Goal: Transaction & Acquisition: Purchase product/service

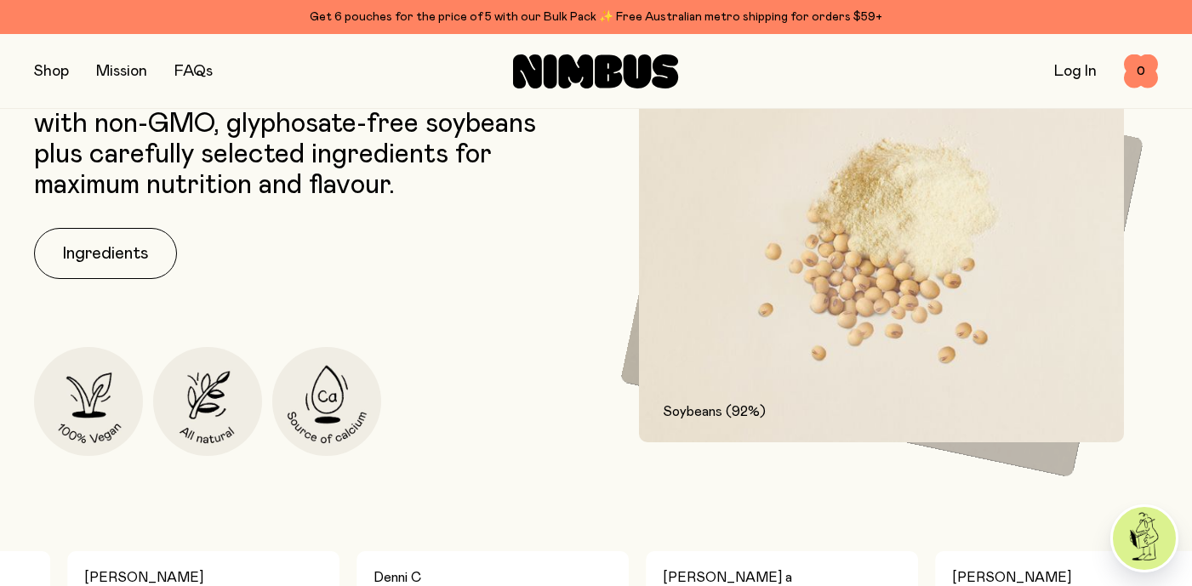
scroll to position [862, 0]
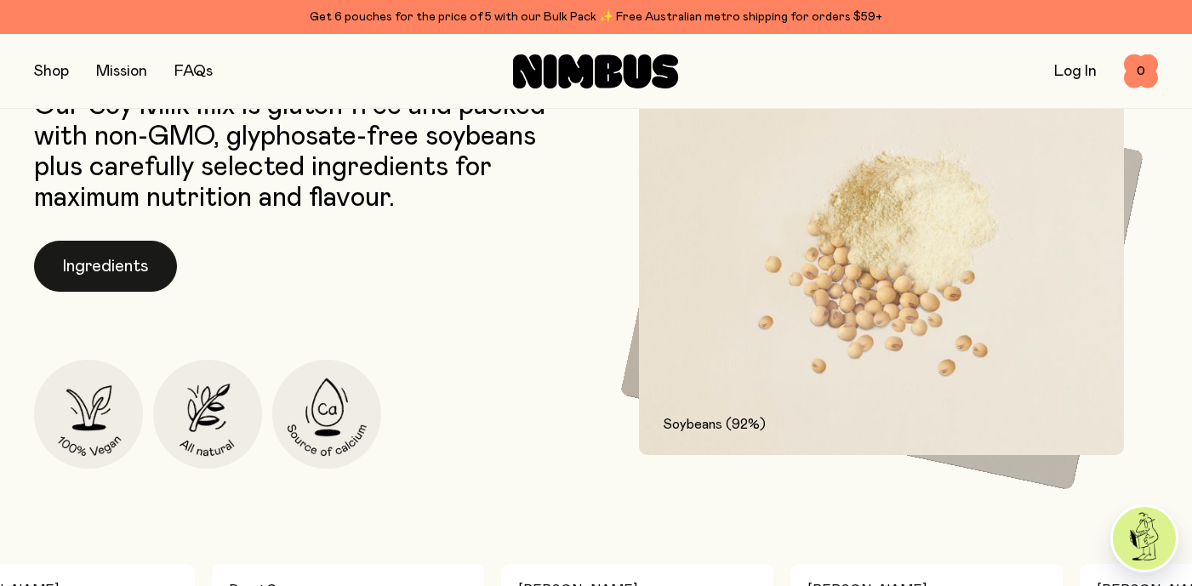
click at [102, 260] on button "Ingredients" at bounding box center [105, 266] width 143 height 51
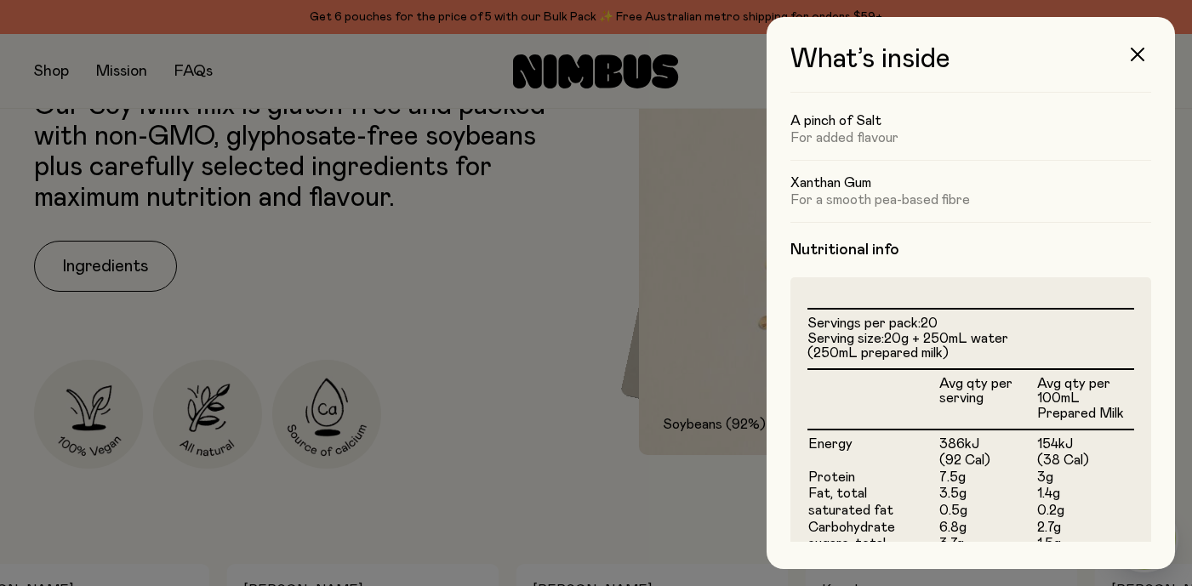
scroll to position [516, 0]
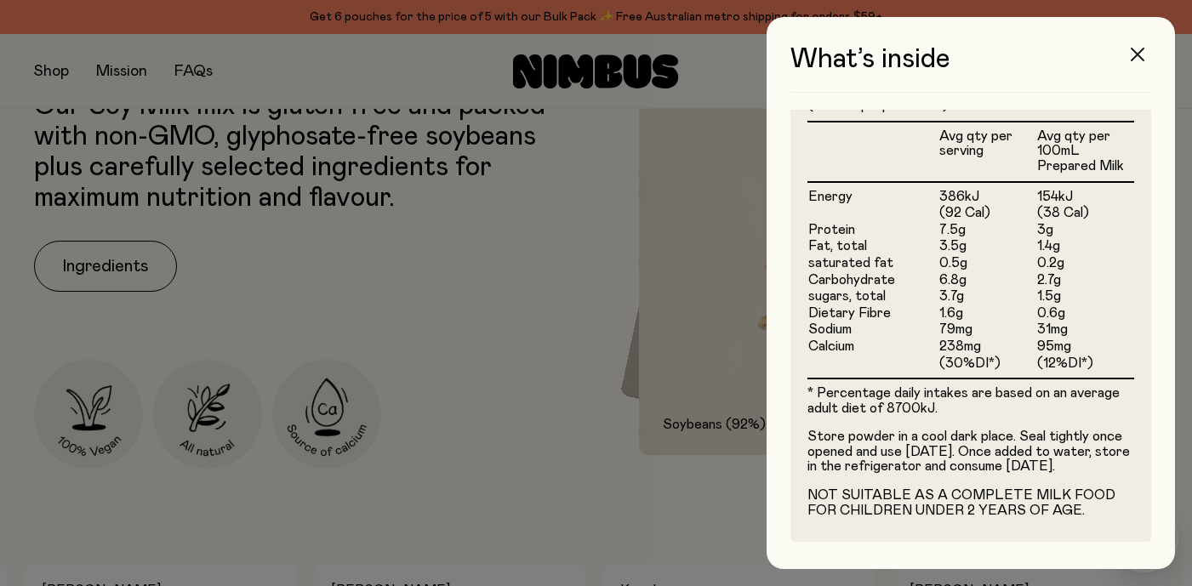
click at [1135, 60] on icon "button" at bounding box center [1138, 55] width 14 height 14
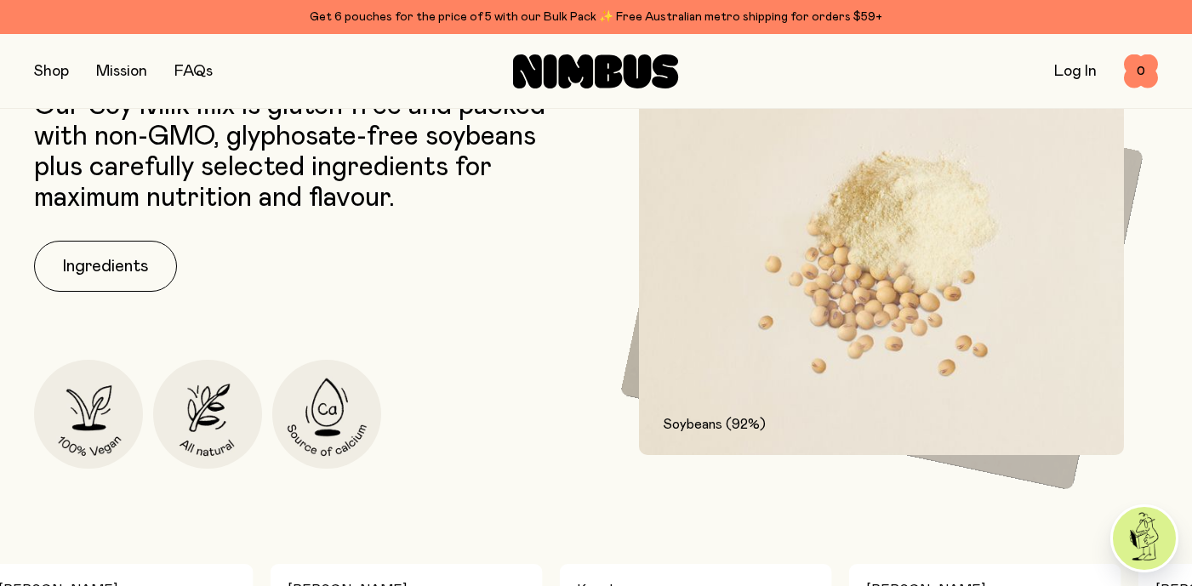
scroll to position [0, 0]
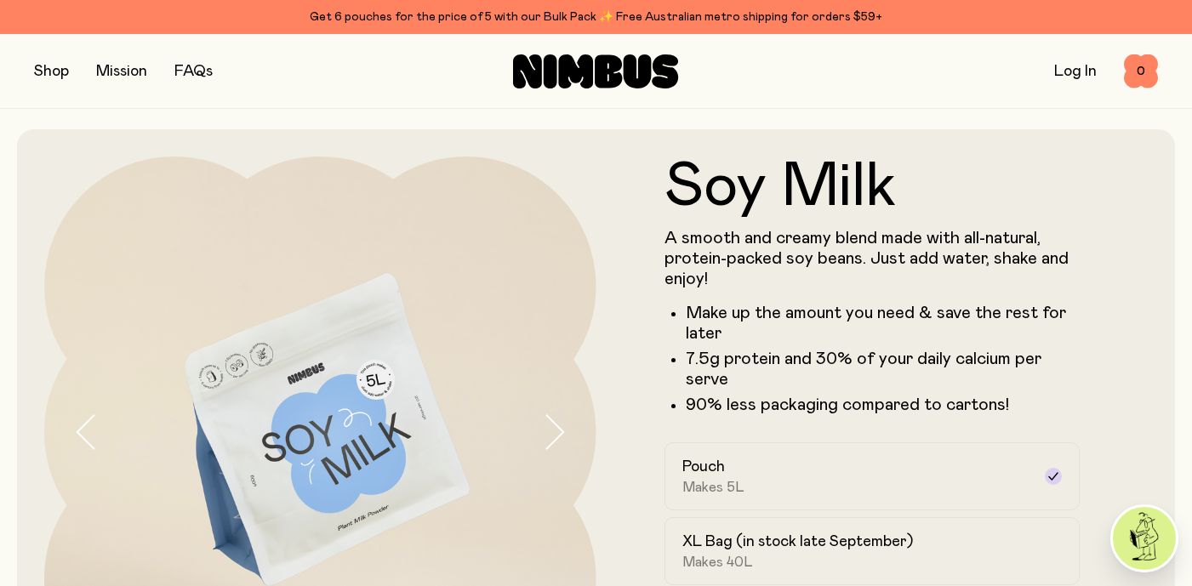
click at [599, 72] on icon at bounding box center [608, 70] width 27 height 33
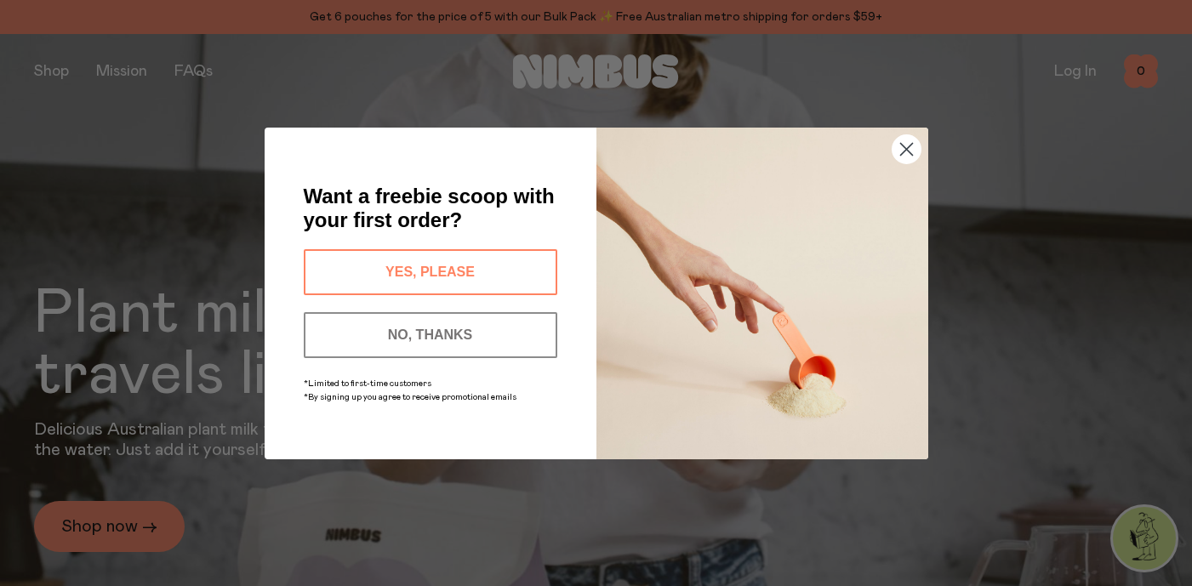
click at [903, 146] on circle "Close dialog" at bounding box center [906, 148] width 28 height 28
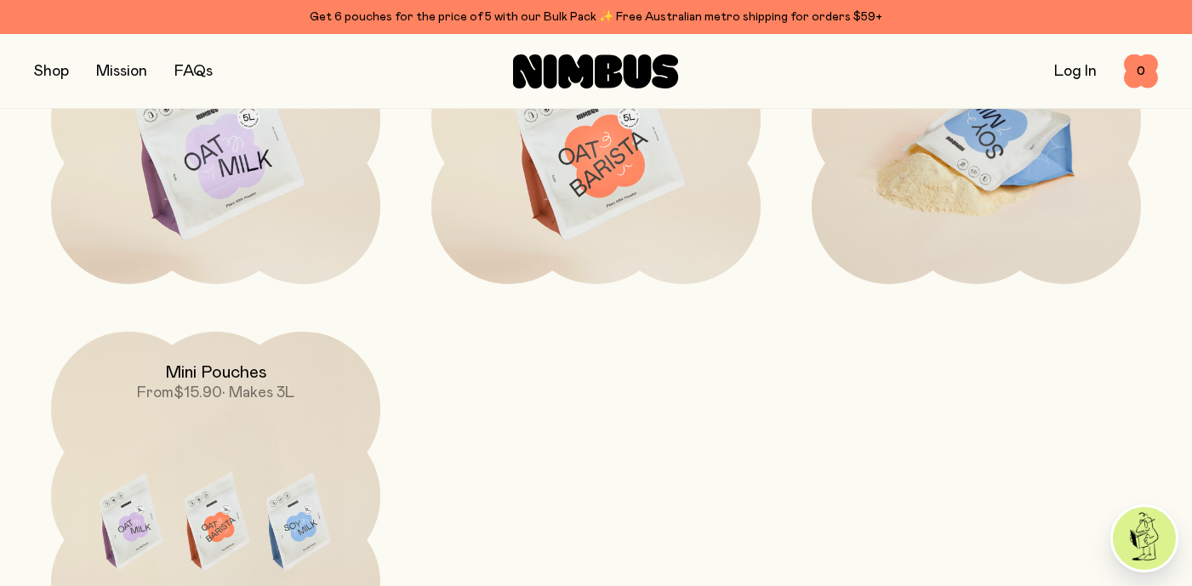
scroll to position [1468, 0]
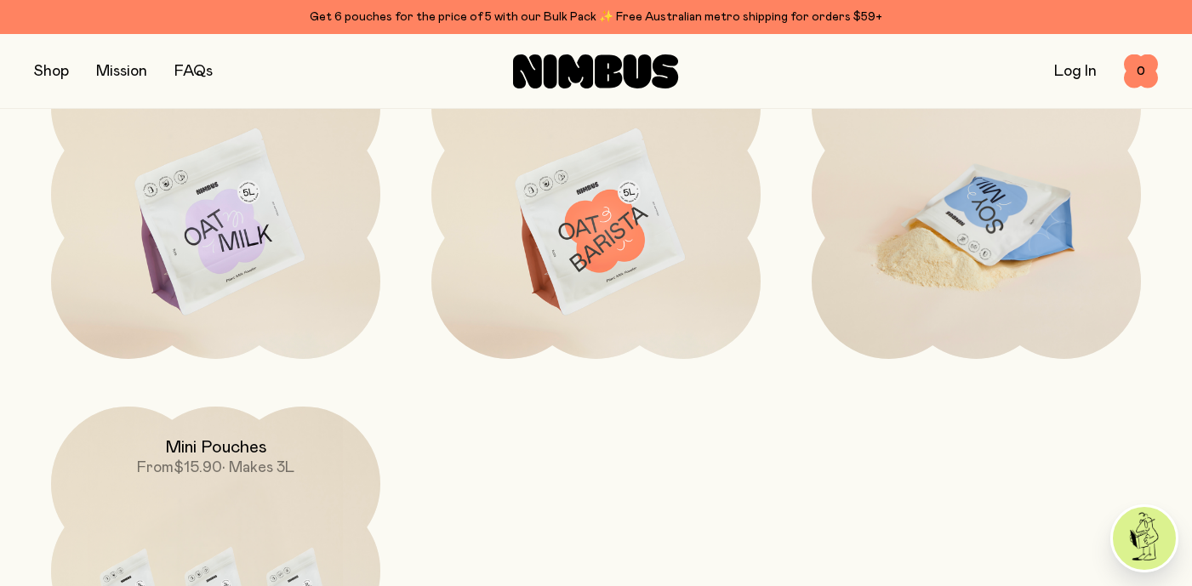
click at [975, 268] on img at bounding box center [976, 223] width 329 height 387
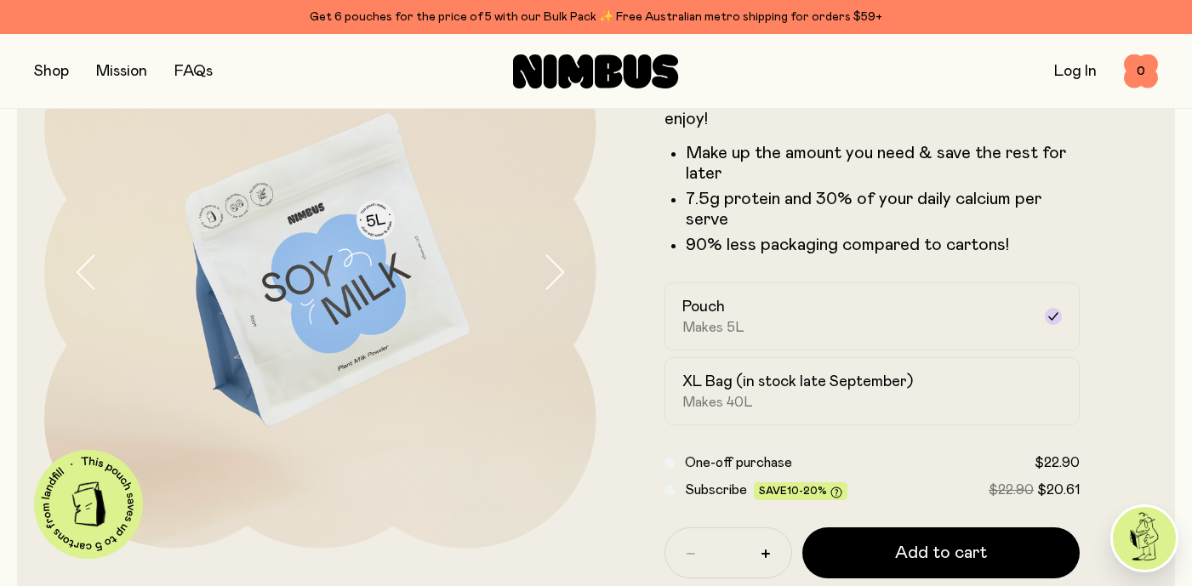
scroll to position [163, 0]
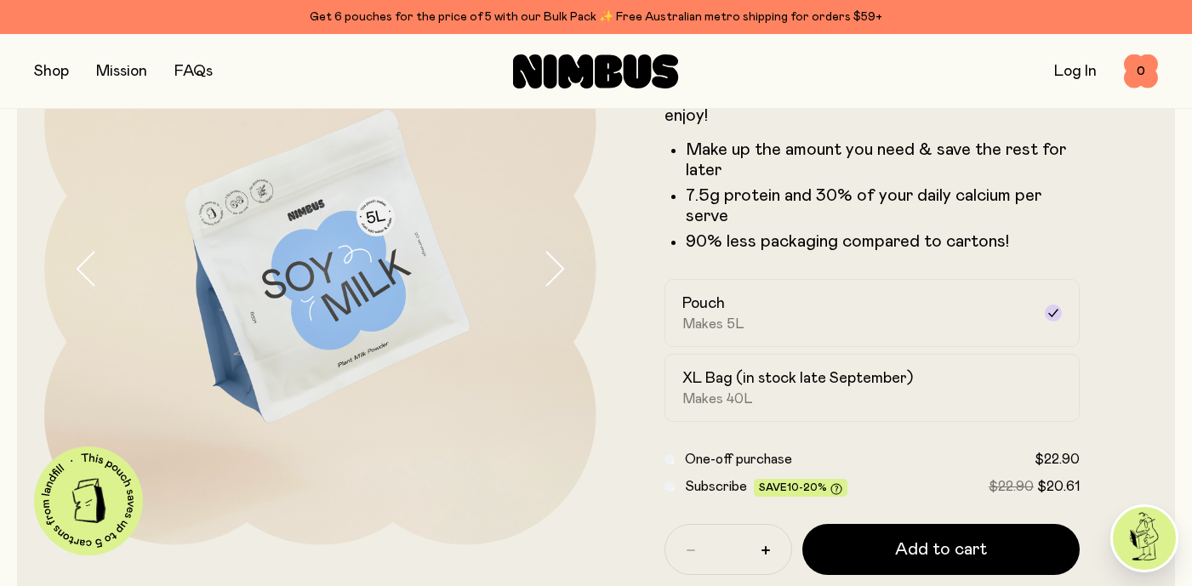
click at [785, 394] on div "XL Bag (in stock late September) Makes 40L" at bounding box center [857, 387] width 350 height 39
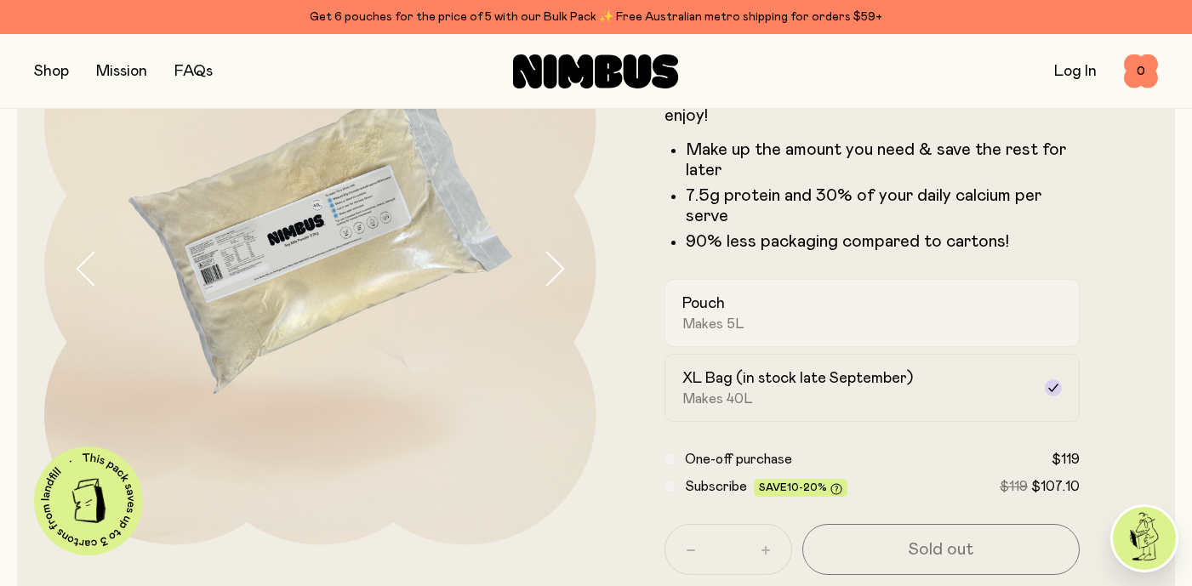
click at [821, 311] on div "Pouch Makes 5L" at bounding box center [857, 313] width 350 height 39
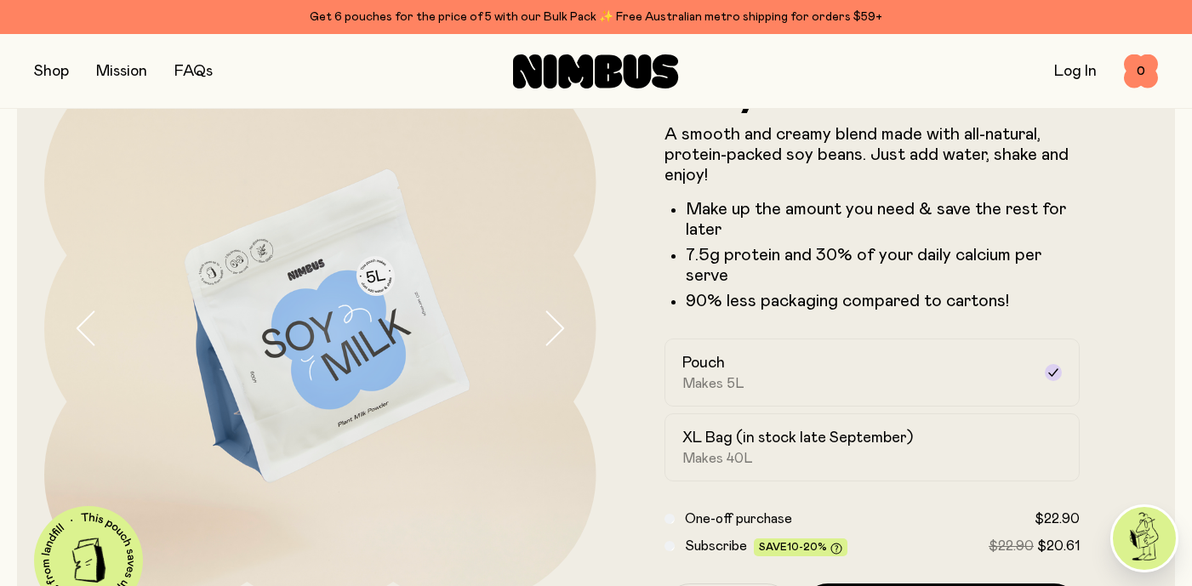
scroll to position [298, 0]
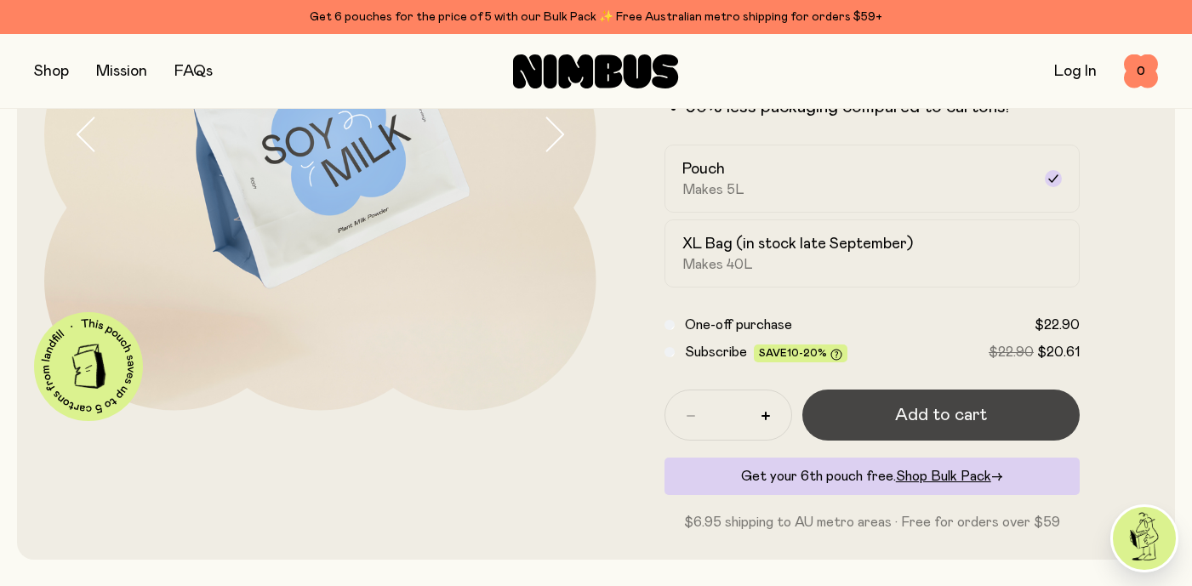
click at [904, 405] on span "Add to cart" at bounding box center [941, 415] width 92 height 24
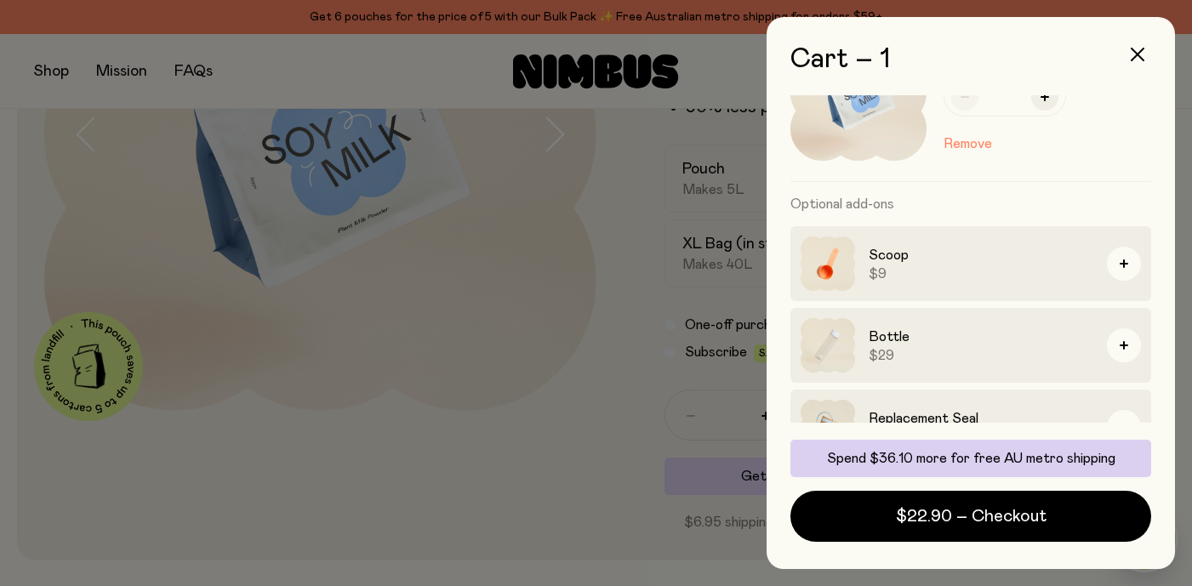
scroll to position [133, 0]
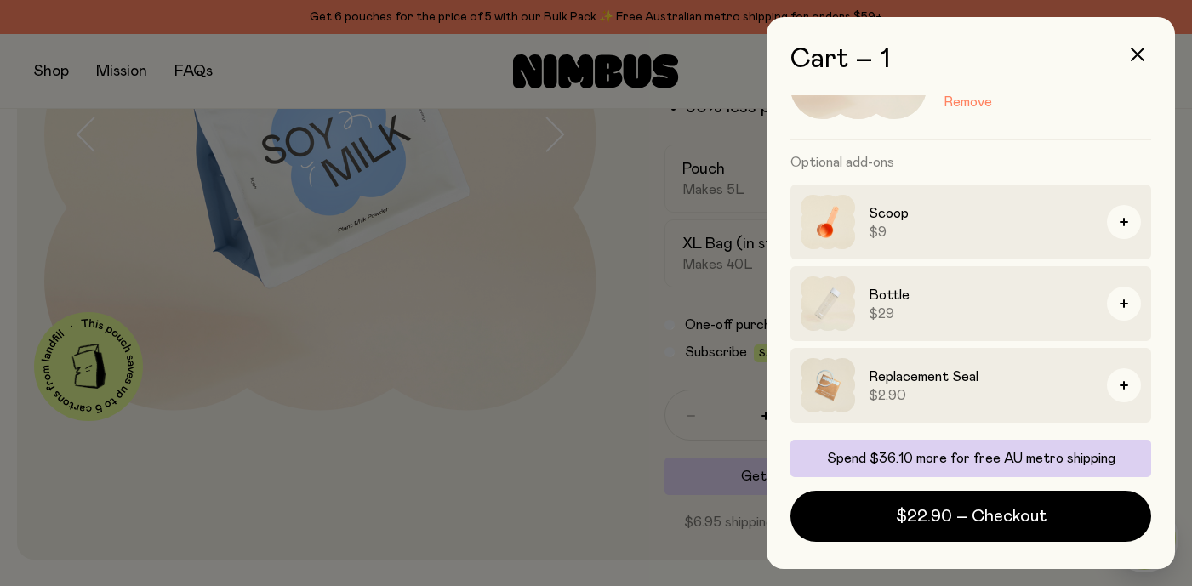
click at [413, 63] on div at bounding box center [596, 293] width 1192 height 586
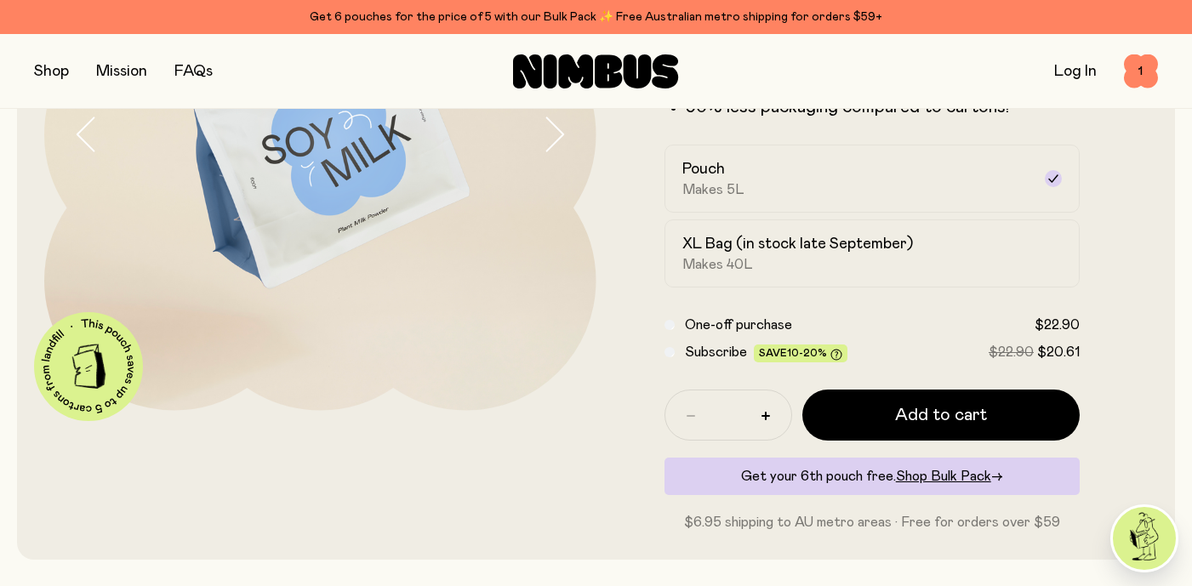
click at [46, 76] on button "button" at bounding box center [51, 72] width 35 height 24
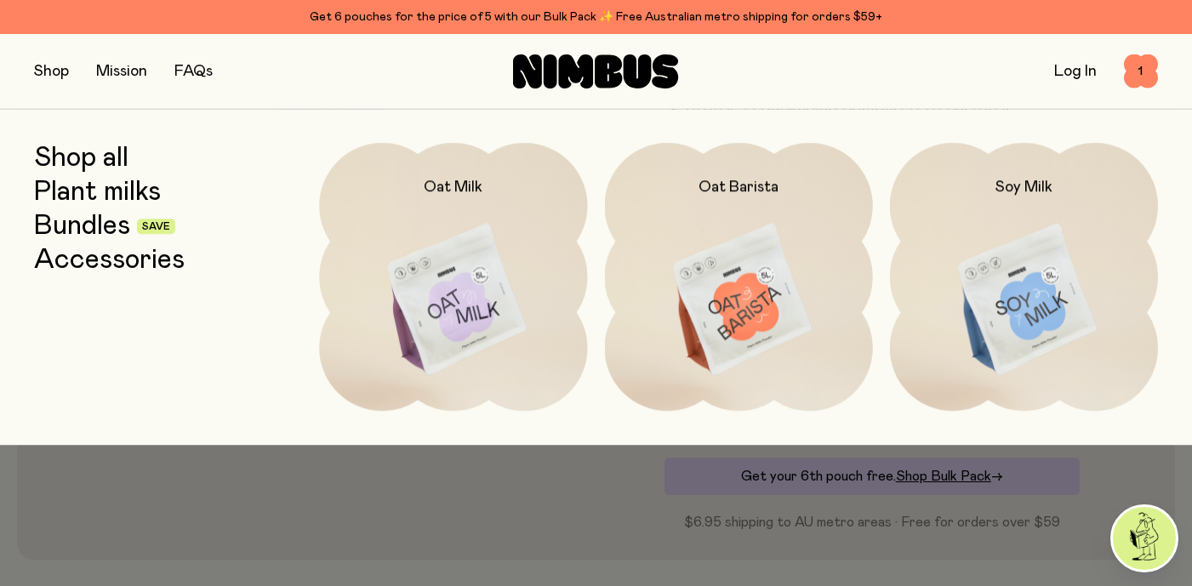
click at [88, 157] on link "Shop all" at bounding box center [81, 158] width 94 height 31
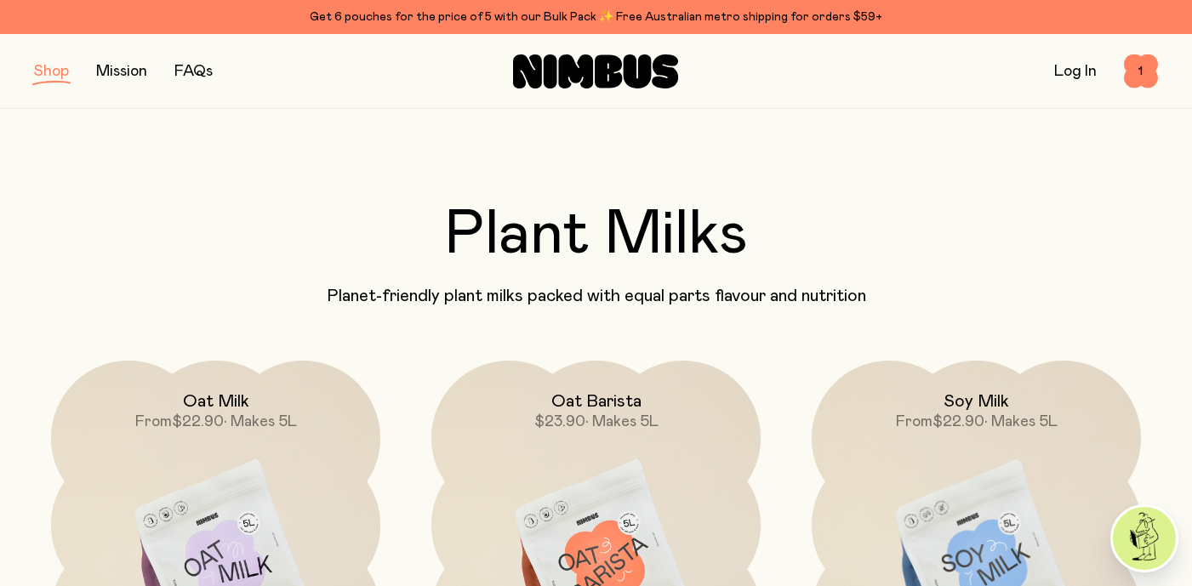
click at [742, 286] on p "Planet-friendly plant milks packed with equal parts flavour and nutrition" at bounding box center [596, 296] width 1124 height 20
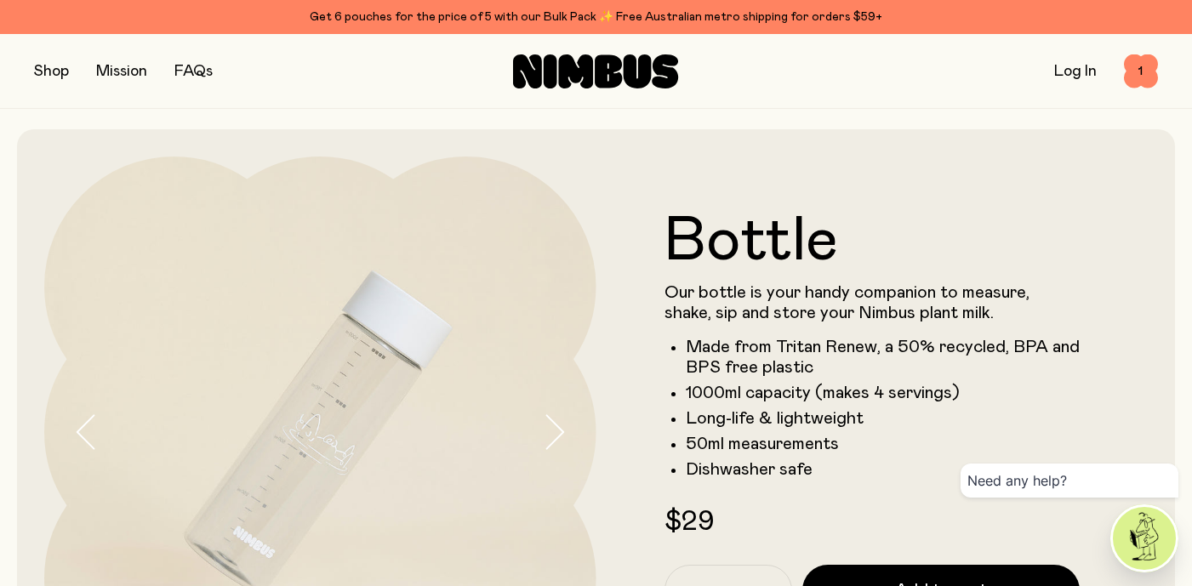
click at [550, 427] on icon "button" at bounding box center [554, 432] width 24 height 36
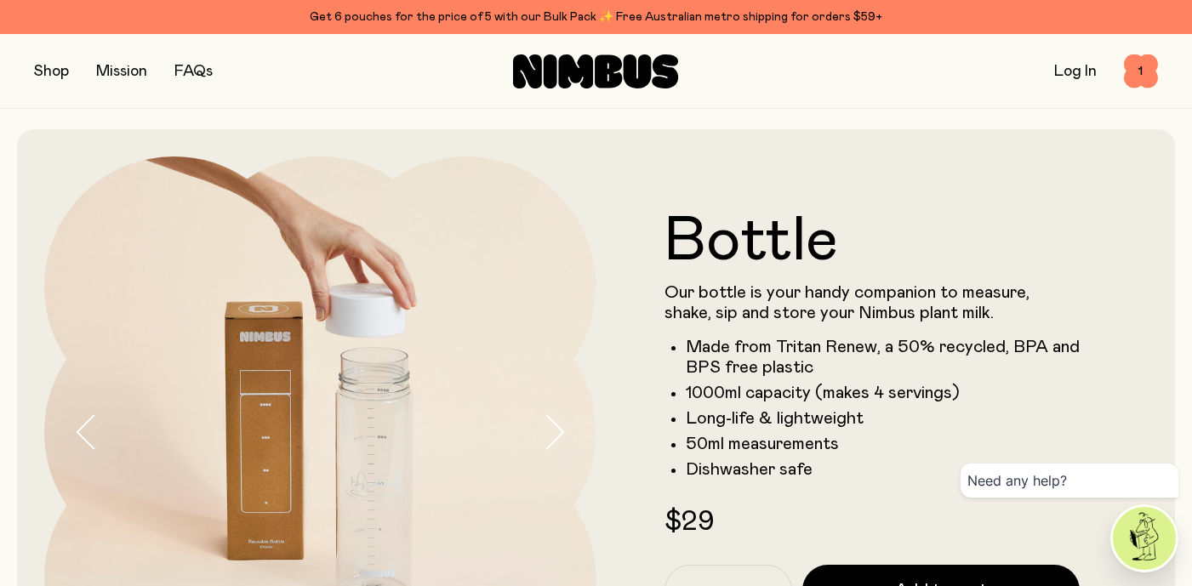
click at [550, 427] on icon "button" at bounding box center [554, 432] width 24 height 36
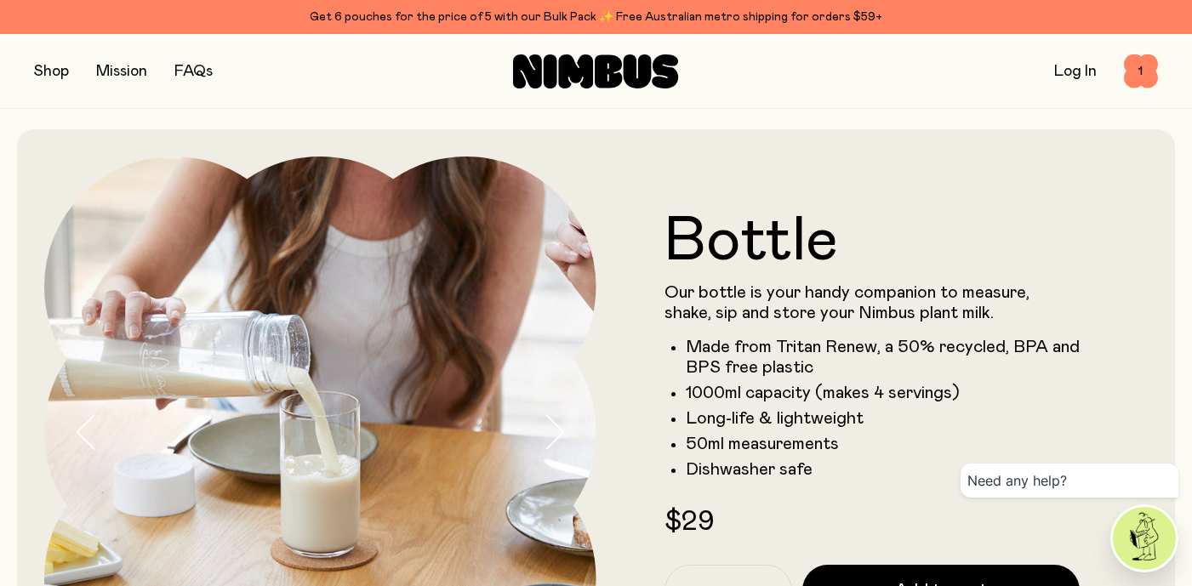
click at [550, 427] on icon "button" at bounding box center [554, 432] width 24 height 36
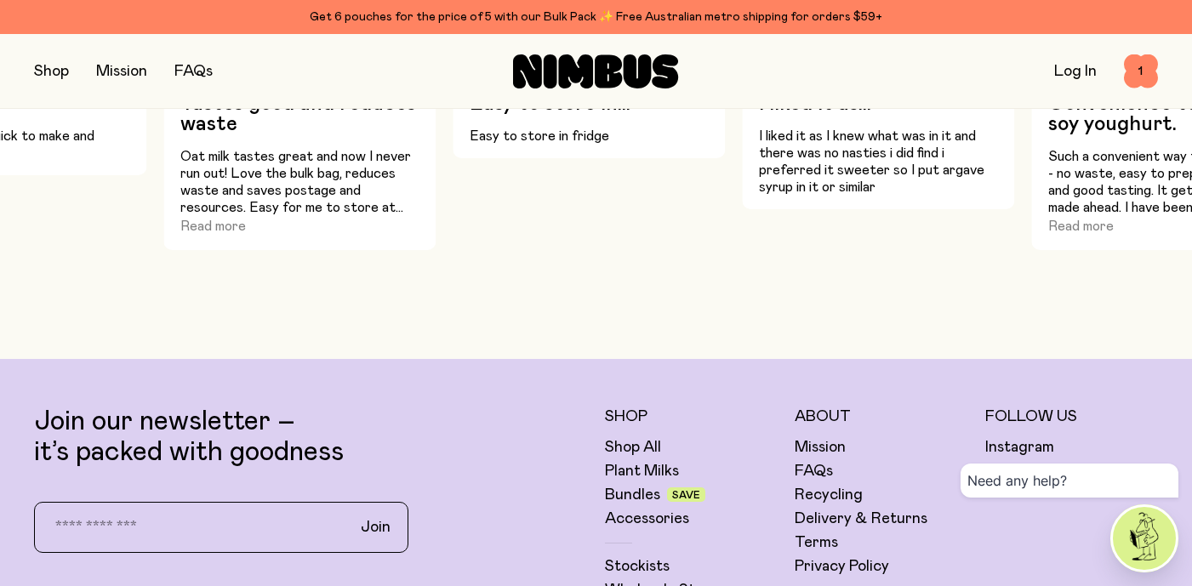
scroll to position [1337, 0]
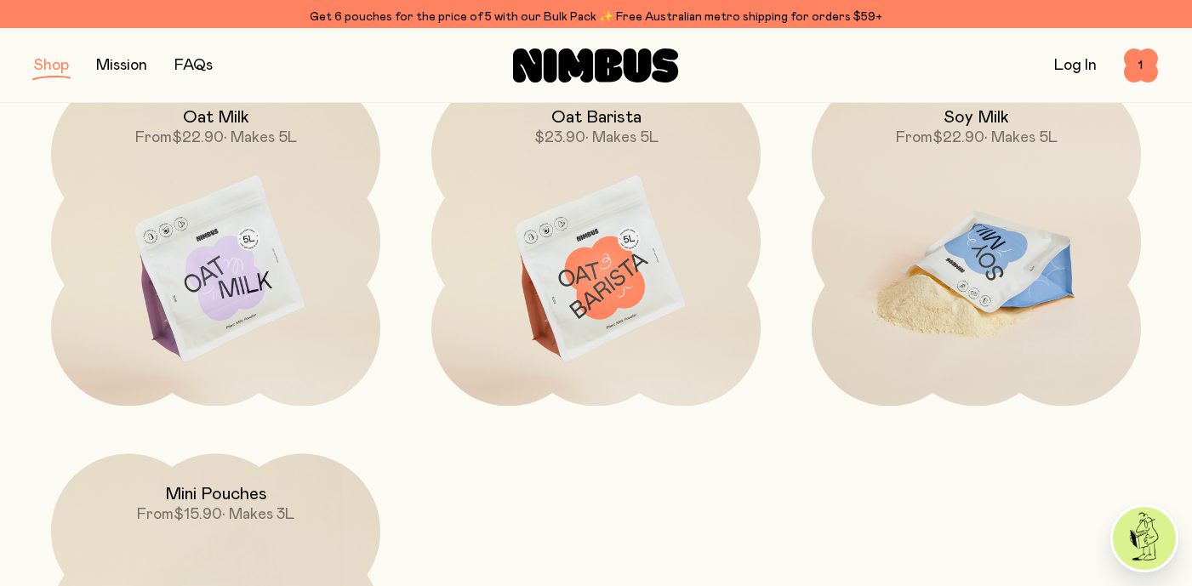
scroll to position [282, 0]
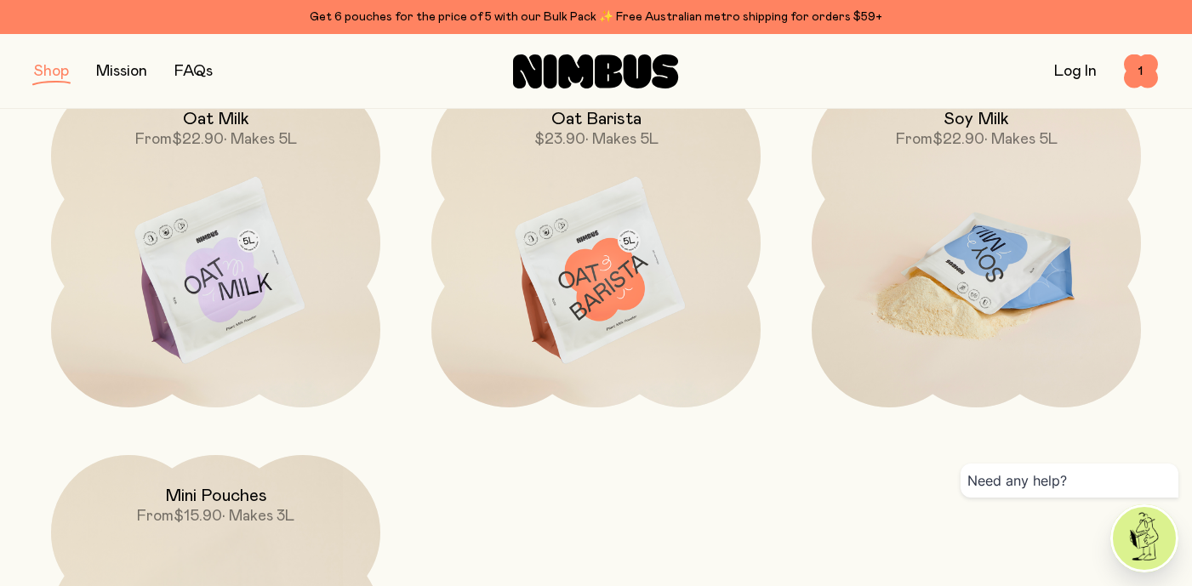
click at [985, 297] on img at bounding box center [976, 271] width 329 height 387
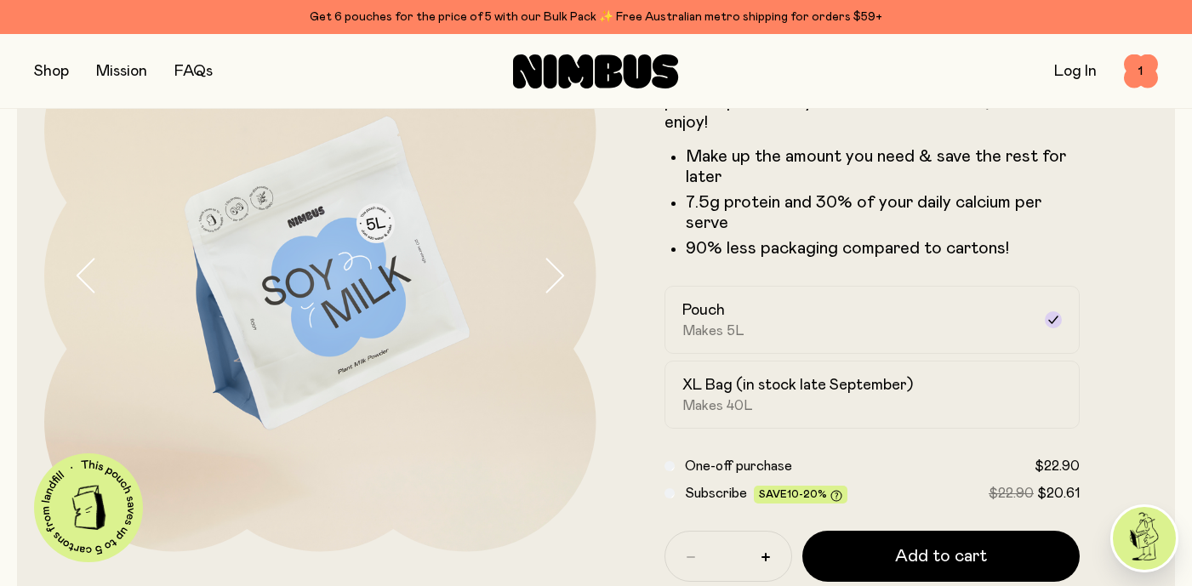
scroll to position [316, 0]
